Goal: Register for event/course

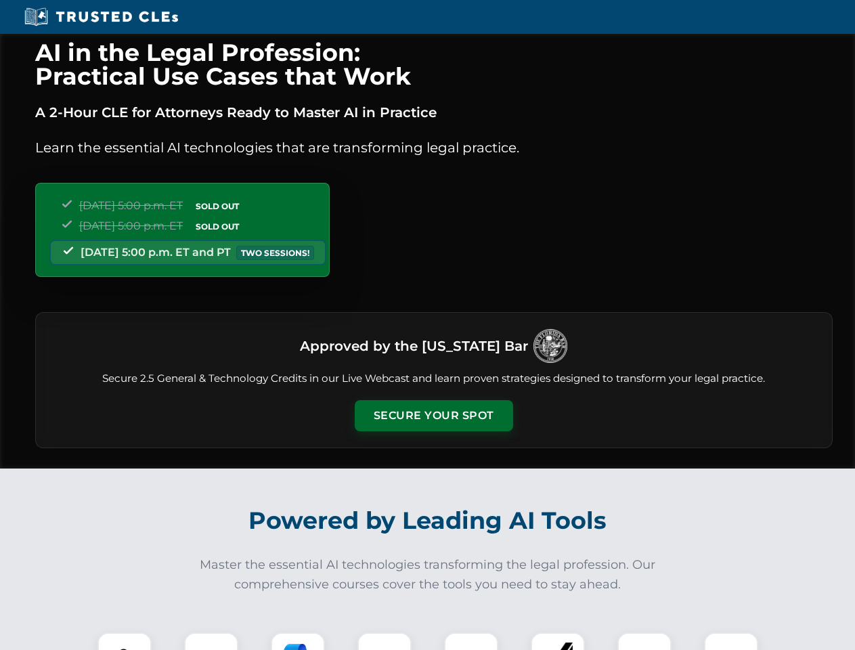
click at [433, 416] on button "Secure Your Spot" at bounding box center [434, 415] width 158 height 31
click at [125, 641] on img at bounding box center [124, 659] width 39 height 39
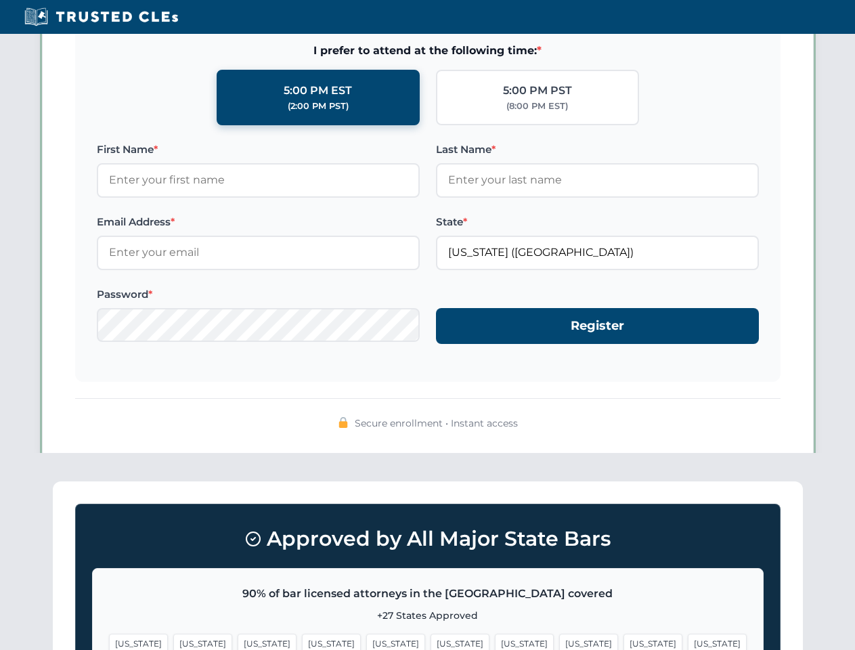
click at [495, 641] on span "[US_STATE]" at bounding box center [524, 644] width 59 height 20
click at [624, 641] on span "[US_STATE]" at bounding box center [653, 644] width 59 height 20
